Goal: Navigation & Orientation: Find specific page/section

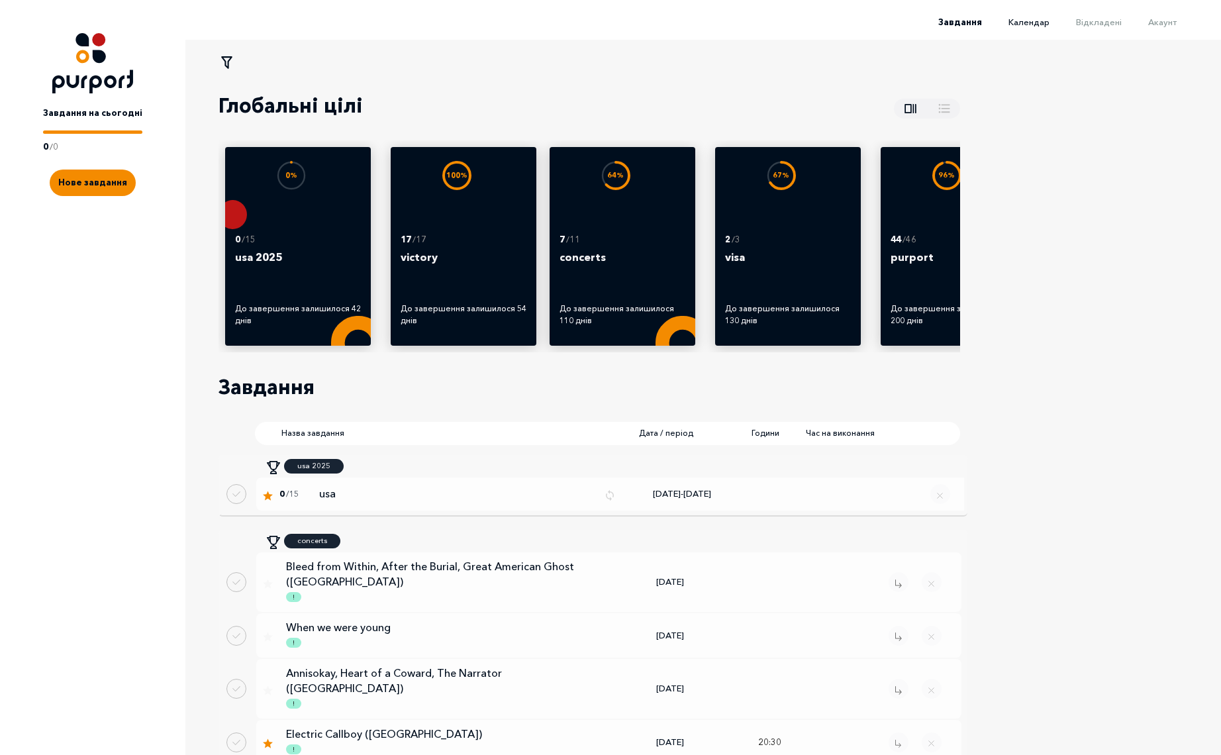
click at [1043, 21] on span "Календар" at bounding box center [1028, 22] width 41 height 11
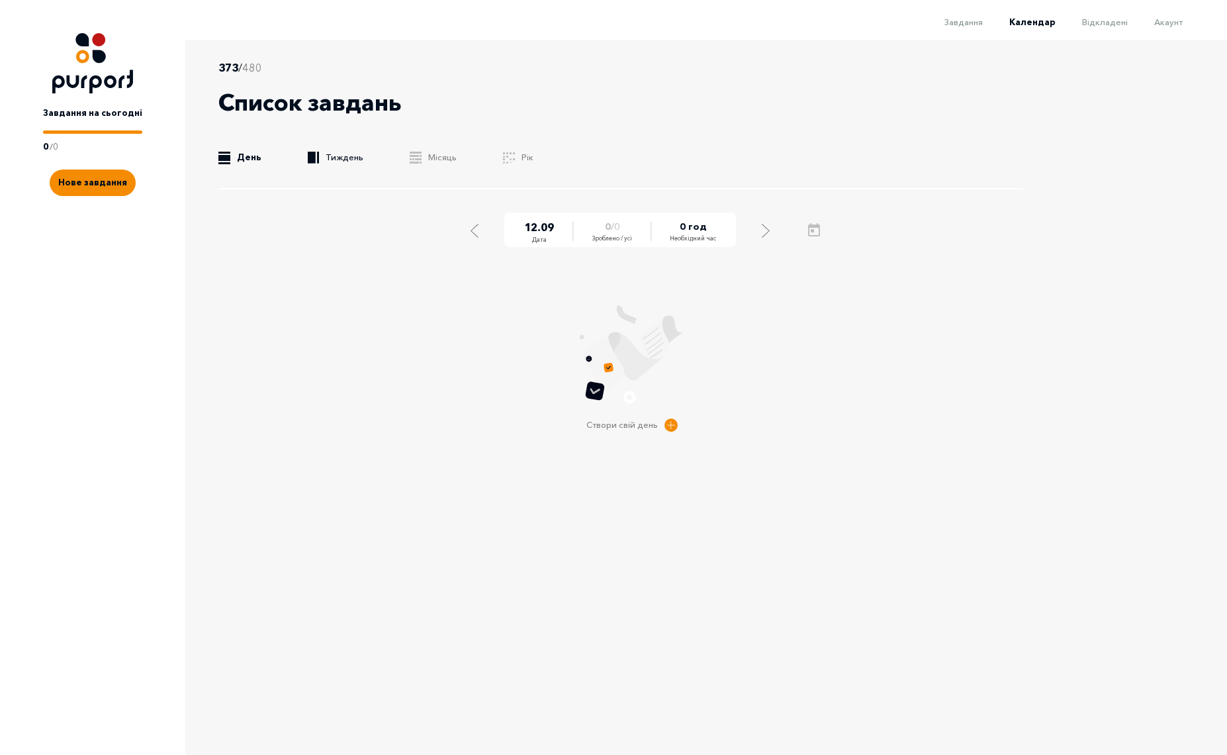
click at [320, 164] on link ".b{fill:#F48B00;} Тиждень" at bounding box center [336, 157] width 56 height 13
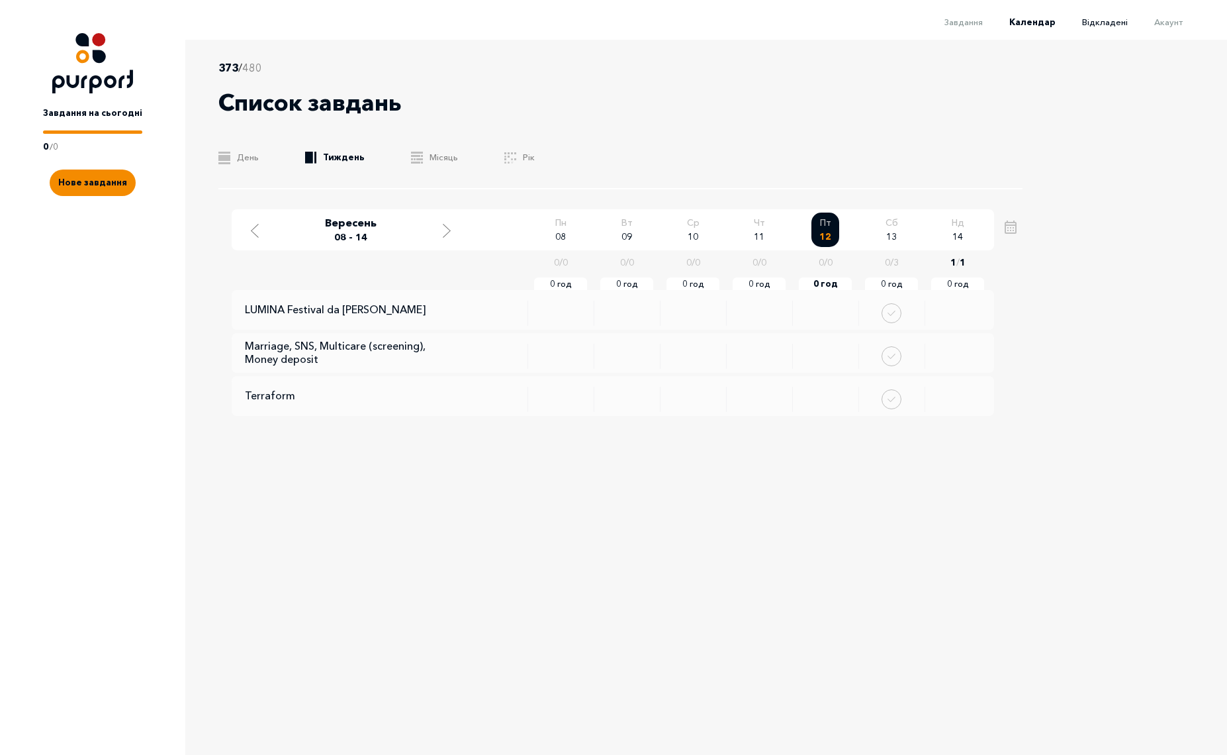
click at [1096, 19] on span "Відкладені" at bounding box center [1105, 22] width 46 height 11
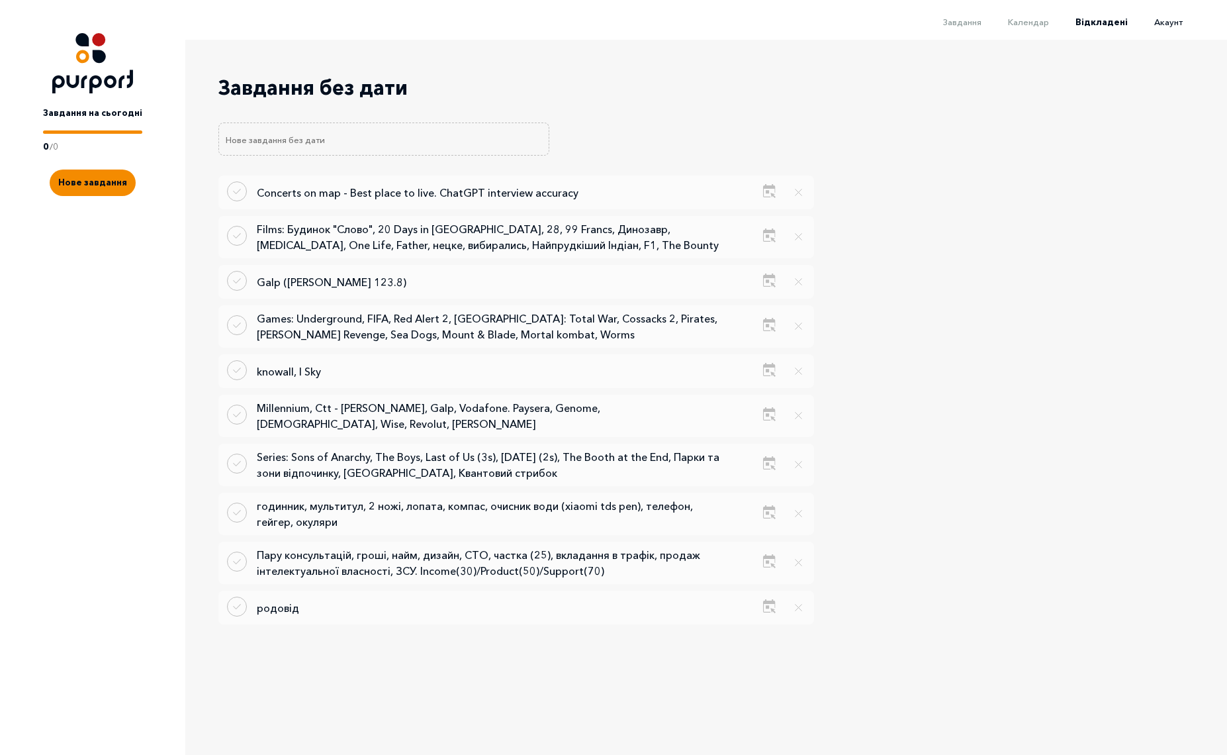
click at [1171, 23] on span "Акаунт" at bounding box center [1169, 22] width 28 height 11
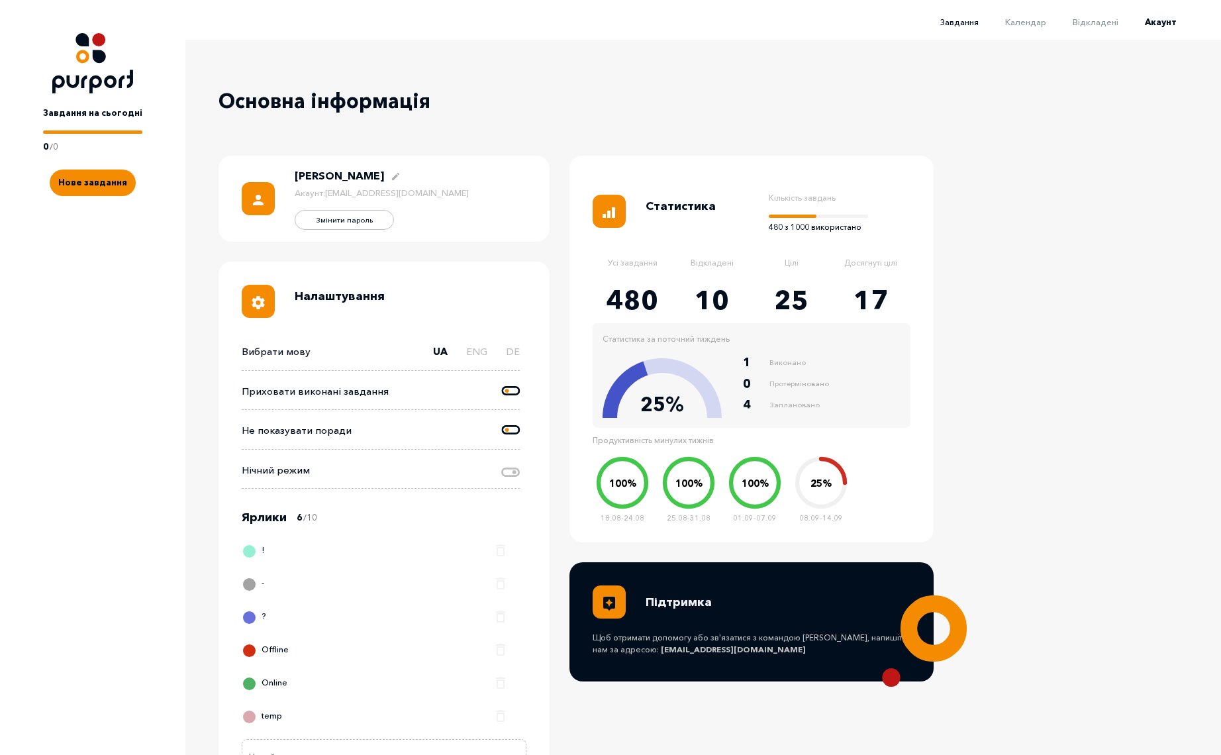
click at [969, 18] on span "Завдання" at bounding box center [959, 22] width 38 height 11
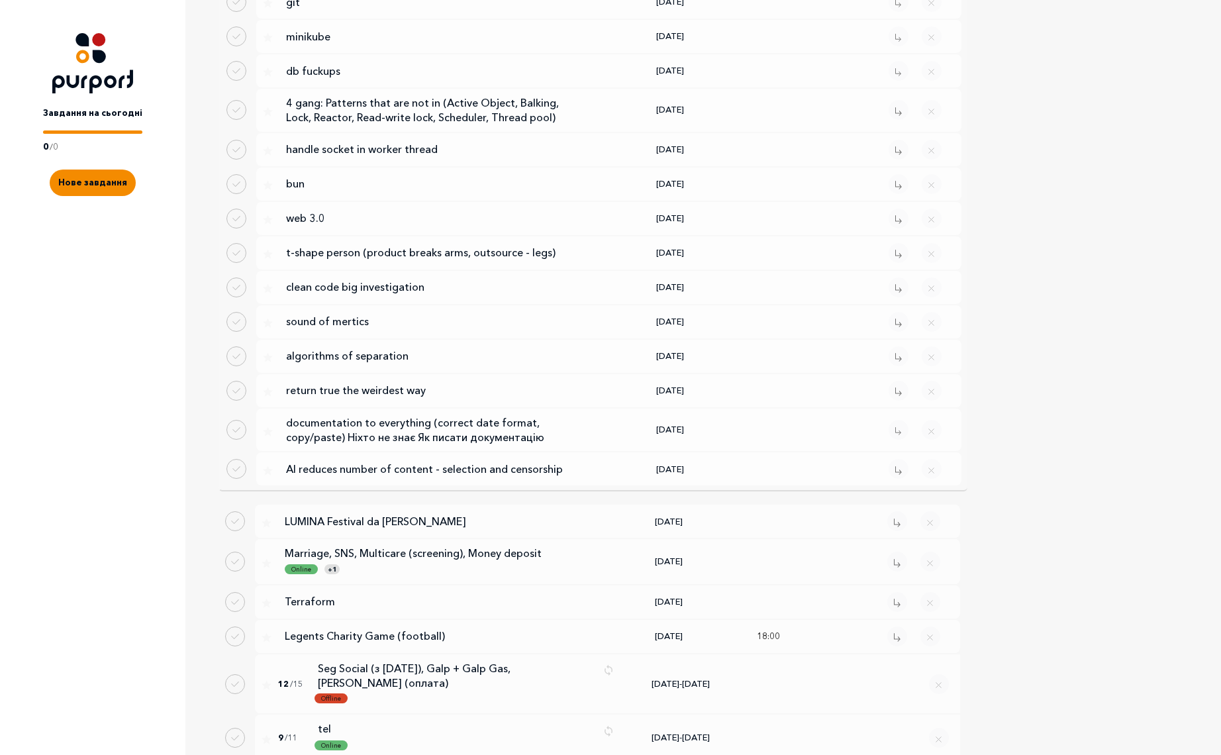
scroll to position [2125, 0]
